Goal: Task Accomplishment & Management: Manage account settings

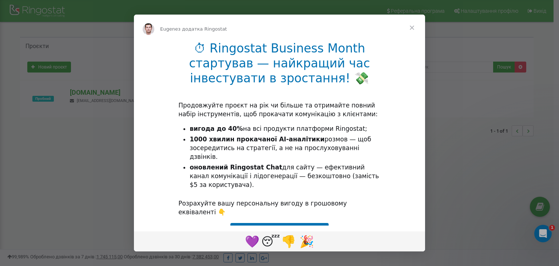
click at [411, 28] on span "Закрити" at bounding box center [412, 28] width 26 height 26
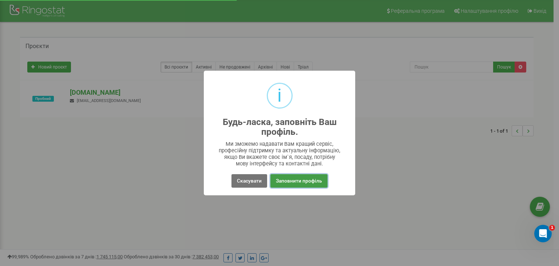
click at [297, 179] on button "Заповнити профіль" at bounding box center [298, 180] width 57 height 13
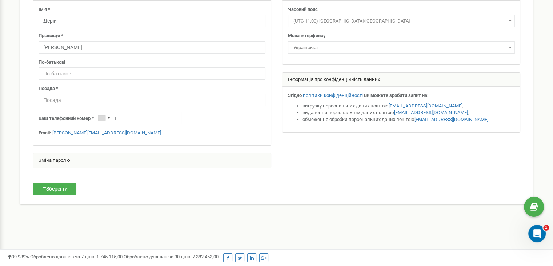
scroll to position [73, 0]
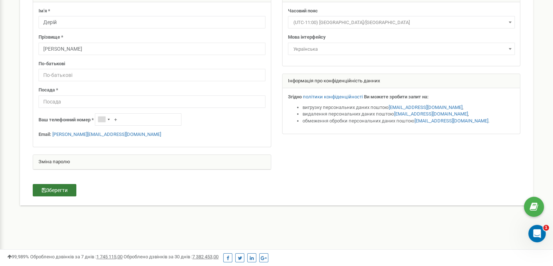
click at [64, 191] on button "Зберегти" at bounding box center [55, 190] width 44 height 12
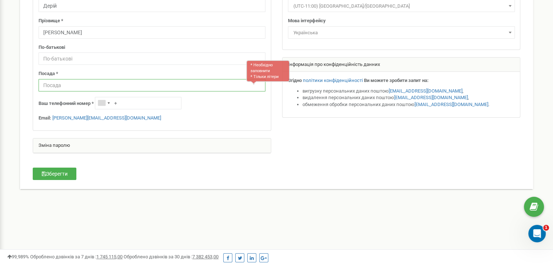
scroll to position [76, 0]
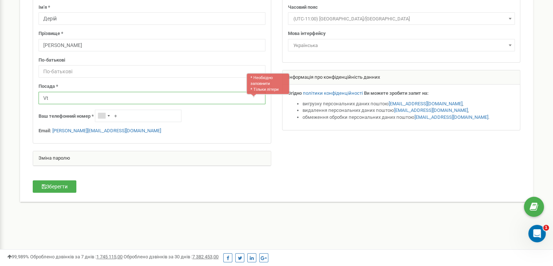
type input "V"
type input "Менеджер по"
drag, startPoint x: 85, startPoint y: 99, endPoint x: 36, endPoint y: 103, distance: 49.2
click at [36, 103] on div "Ім'я * Дерій Прізвище * [PERSON_NAME] По-батькові Посада * * Необхідно заповнит…" at bounding box center [152, 71] width 238 height 145
paste input "Менеджер з продажу"
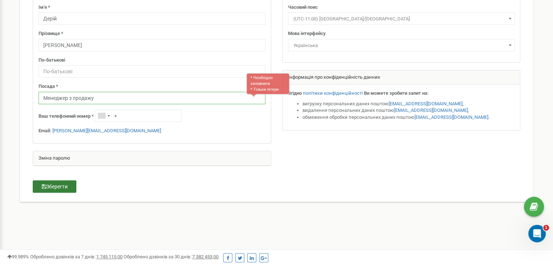
type input "Менеджер з продажу"
click at [57, 189] on button "Зберегти" at bounding box center [55, 186] width 44 height 12
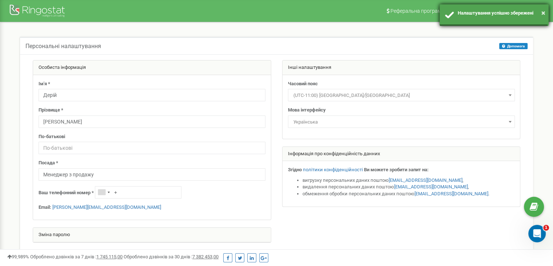
scroll to position [0, 0]
